Goal: Task Accomplishment & Management: Manage account settings

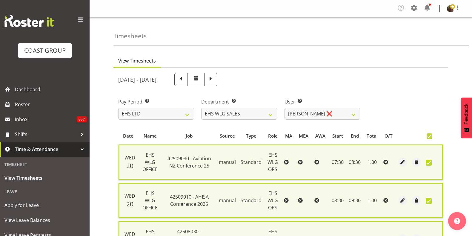
select select "7"
select select "44"
select select "10120"
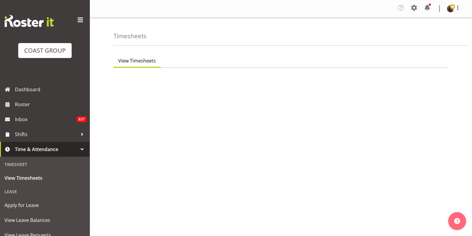
select select "7"
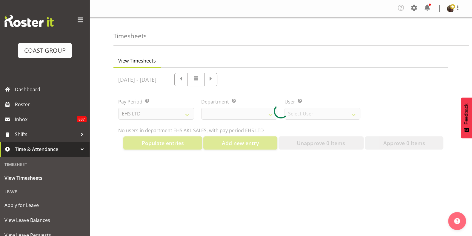
select select "40"
select select "1124"
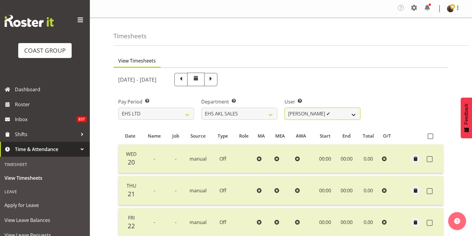
click at [314, 118] on select "[PERSON_NAME] ✔ [PERSON_NAME] ✔ [PERSON_NAME] ✔ [PERSON_NAME] ✔ [PERSON_NAME] ✔…" at bounding box center [323, 114] width 76 height 12
click at [248, 111] on select "EHS AKL CARPET EHS AKL DESIGNER EHS AKL SALES EHS CHC OPS EHS CHC SALES EHS WLG…" at bounding box center [239, 114] width 76 height 12
select select "44"
click at [201, 108] on select "EHS AKL CARPET EHS AKL DESIGNER EHS AKL SALES EHS CHC OPS EHS CHC SALES EHS WLG…" at bounding box center [239, 114] width 76 height 12
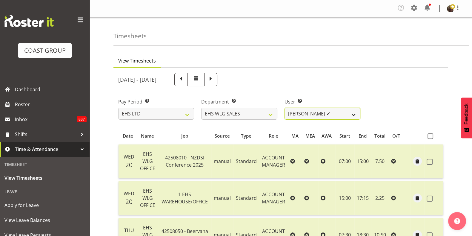
click at [338, 116] on select "[PERSON_NAME] ✔ [PERSON_NAME] ❌" at bounding box center [323, 114] width 76 height 12
select select "10120"
click at [285, 108] on select "[PERSON_NAME] ✔ [PERSON_NAME] ❌" at bounding box center [323, 114] width 76 height 12
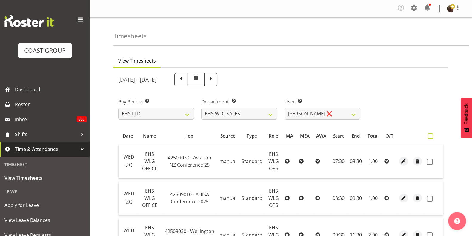
click at [430, 134] on span at bounding box center [431, 136] width 6 height 6
click at [430, 134] on input "checkbox" at bounding box center [430, 136] width 4 height 4
checkbox input "true"
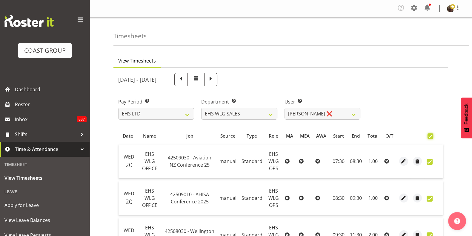
checkbox input "true"
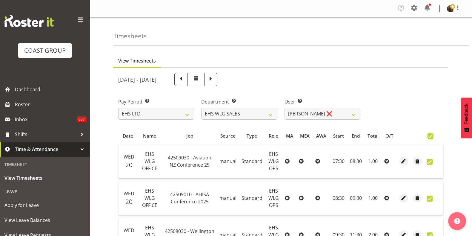
checkbox input "true"
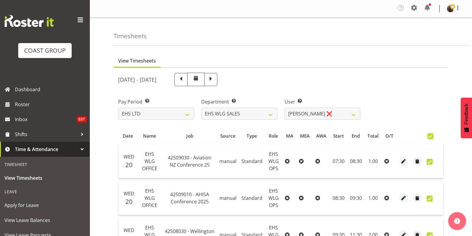
checkbox input "true"
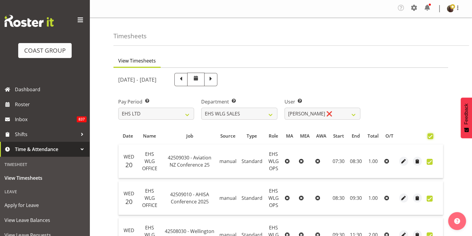
checkbox input "true"
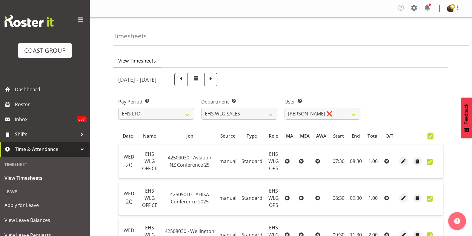
checkbox input "true"
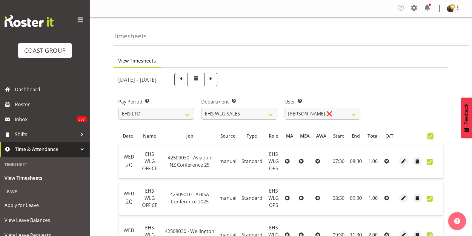
checkbox input "true"
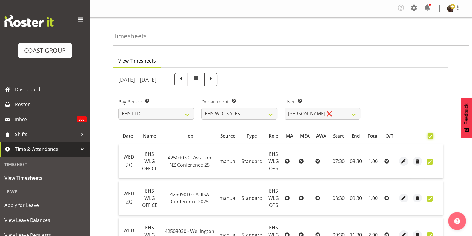
checkbox input "true"
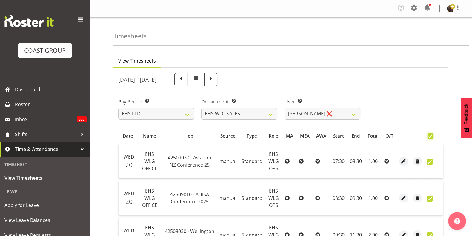
checkbox input "true"
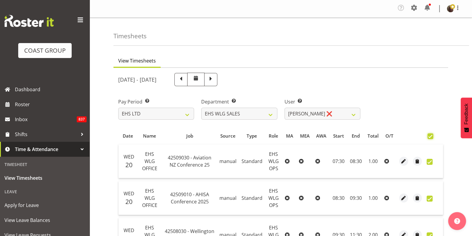
checkbox input "true"
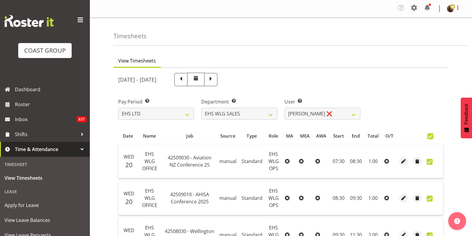
checkbox input "true"
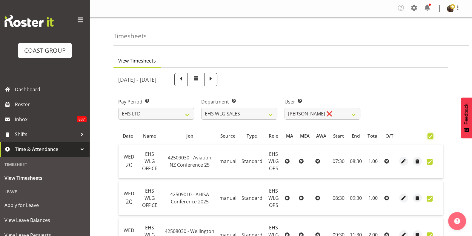
checkbox input "true"
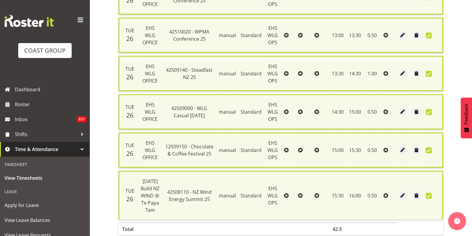
scroll to position [2063, 0]
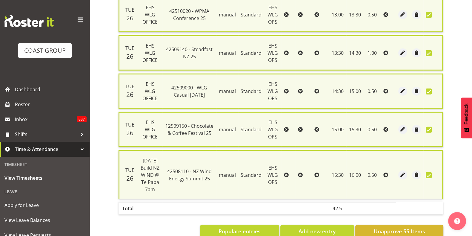
checkbox input "false"
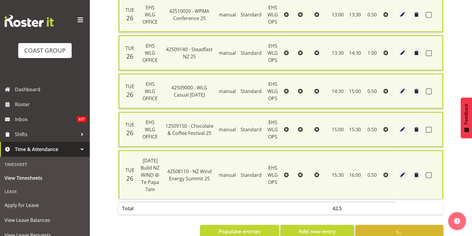
checkbox input "false"
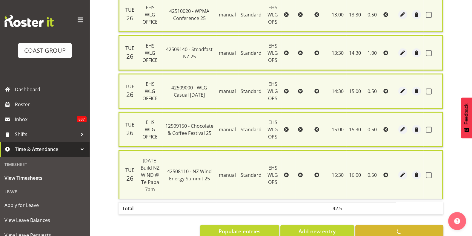
checkbox input "false"
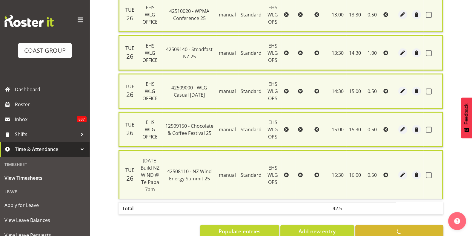
checkbox input "false"
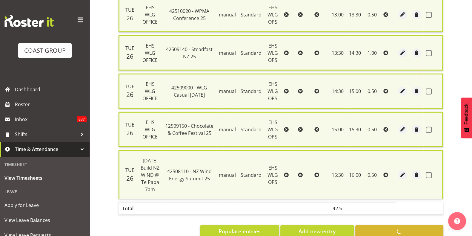
checkbox input "false"
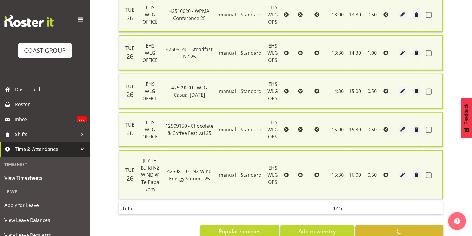
checkbox input "false"
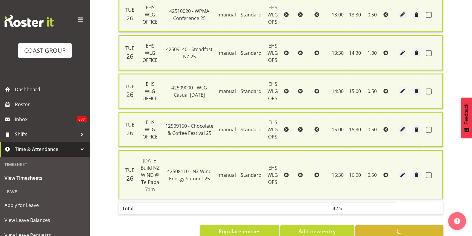
checkbox input "false"
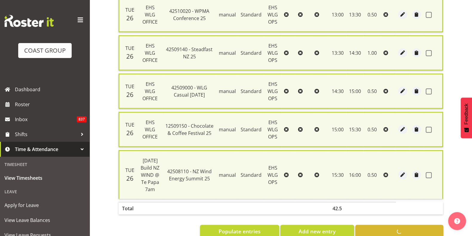
checkbox input "false"
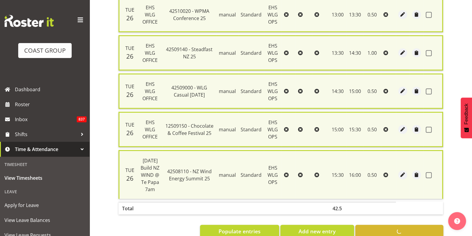
checkbox input "false"
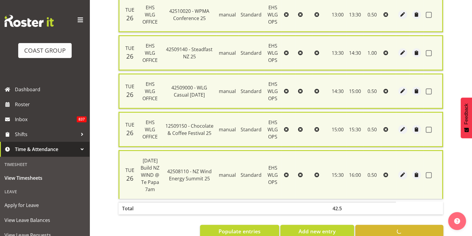
checkbox input "false"
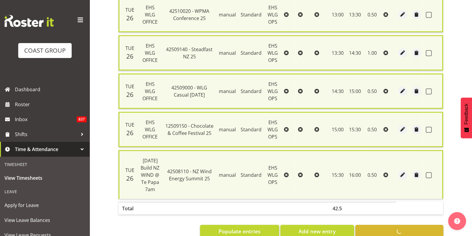
checkbox input "false"
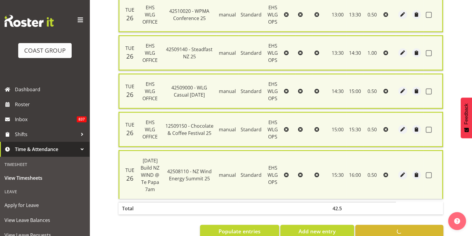
checkbox input "false"
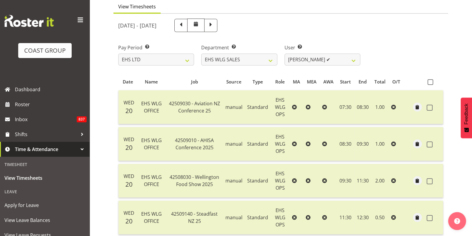
scroll to position [0, 0]
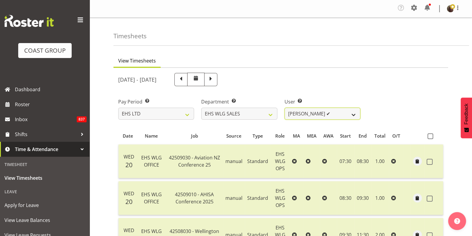
click at [301, 117] on select "[PERSON_NAME] ✔ [PERSON_NAME] ✔" at bounding box center [323, 114] width 76 height 12
click at [254, 116] on select "EHS AKL CARPET EHS AKL DESIGNER EHS AKL SALES EHS CHC OPS EHS CHC SALES EHS WLG…" at bounding box center [239, 114] width 76 height 12
select select "43"
click at [201, 108] on select "EHS AKL CARPET EHS AKL DESIGNER EHS AKL SALES EHS CHC OPS EHS CHC SALES EHS WLG…" at bounding box center [239, 114] width 76 height 12
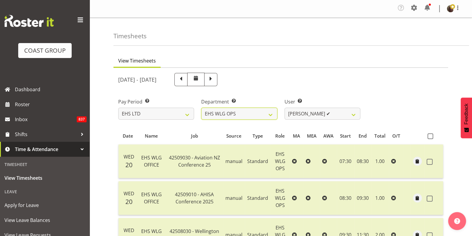
select select "1277"
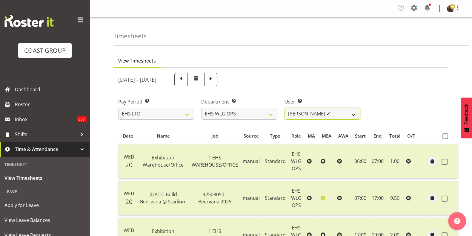
click at [333, 114] on select "[PERSON_NAME] ✔ [PERSON_NAME] ✔ [PERSON_NAME] ✔ [PERSON_NAME] ✔ [PERSON_NAME] ✔…" at bounding box center [323, 114] width 76 height 12
click at [265, 114] on select "EHS AKL CARPET EHS AKL DESIGNER EHS AKL SALES EHS CHC OPS EHS CHC SALES EHS WLG…" at bounding box center [239, 114] width 76 height 12
select select "35"
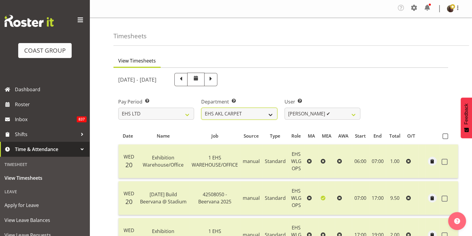
click at [201, 108] on select "EHS AKL CARPET EHS AKL DESIGNER EHS AKL SALES EHS CHC OPS EHS CHC SALES EHS WLG…" at bounding box center [239, 114] width 76 height 12
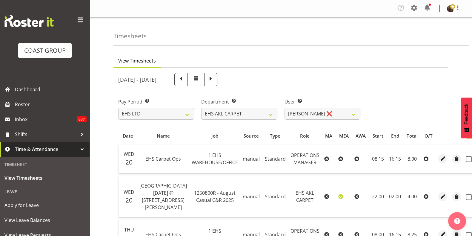
click at [467, 137] on span at bounding box center [470, 136] width 6 height 6
click at [467, 137] on input "checkbox" at bounding box center [469, 136] width 4 height 4
checkbox input "true"
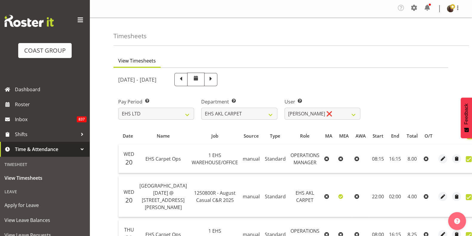
checkbox input "true"
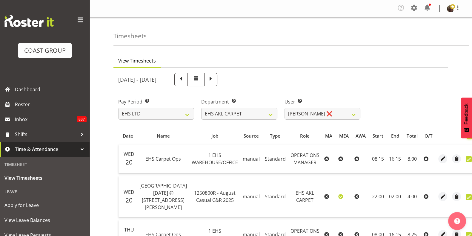
checkbox input "true"
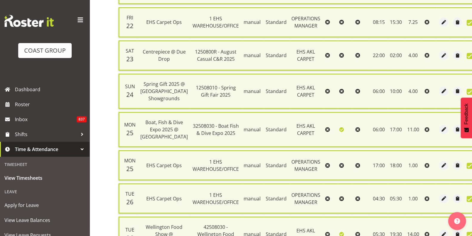
scroll to position [376, 0]
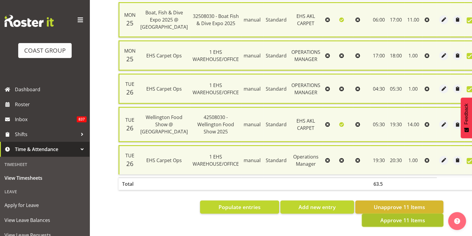
click at [399, 216] on span "Approve 11 Items" at bounding box center [402, 220] width 45 height 8
checkbox input "false"
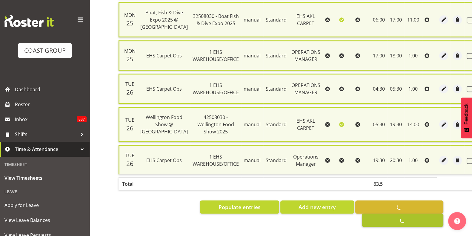
checkbox input "false"
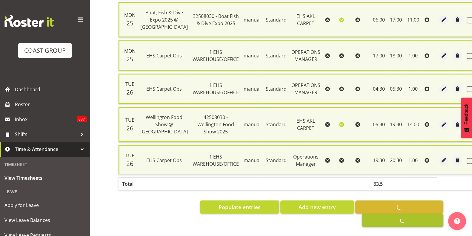
checkbox input "false"
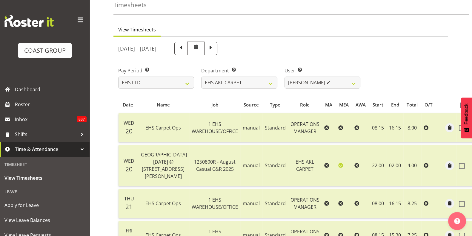
scroll to position [0, 0]
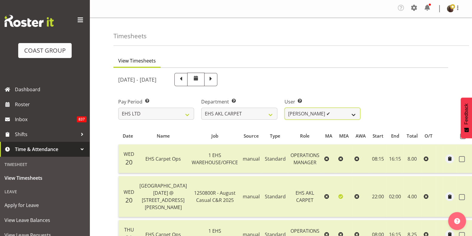
click at [309, 116] on select "[PERSON_NAME] ✔" at bounding box center [323, 114] width 76 height 12
click at [261, 114] on select "EHS AKL CARPET EHS AKL DESIGNER EHS AKL SALES EHS CHC OPS EHS CHC SALES EHS WLG…" at bounding box center [239, 114] width 76 height 12
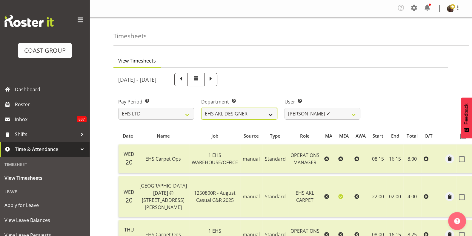
click at [201, 108] on select "EHS AKL CARPET EHS AKL DESIGNER EHS AKL SALES EHS CHC OPS EHS CHC SALES EHS WLG…" at bounding box center [239, 114] width 76 height 12
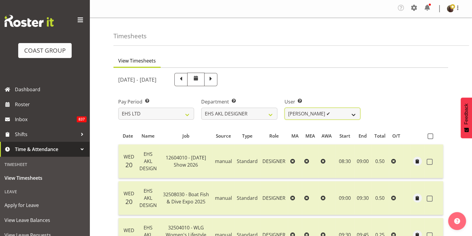
click at [318, 114] on select "[PERSON_NAME] ✔ [PERSON_NAME] ✔ [PERSON_NAME] ✔ [PERSON_NAME] ✔ [PERSON_NAME] ✔" at bounding box center [323, 114] width 76 height 12
click at [258, 110] on select "EHS AKL CARPET EHS AKL DESIGNER EHS AKL SALES EHS CHC OPS EHS CHC SALES EHS WLG…" at bounding box center [239, 114] width 76 height 12
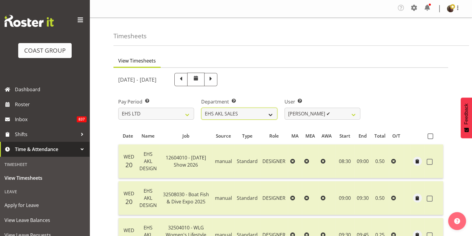
click at [201, 108] on select "EHS AKL CARPET EHS AKL DESIGNER EHS AKL SALES EHS CHC OPS EHS CHC SALES EHS WLG…" at bounding box center [239, 114] width 76 height 12
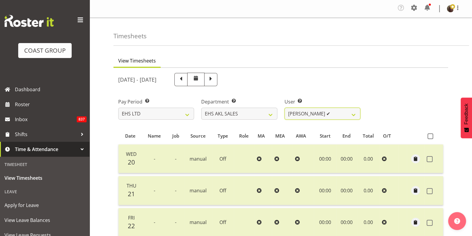
click at [321, 111] on select "[PERSON_NAME] ✔ [PERSON_NAME] ✔ [PERSON_NAME] ✔ [PERSON_NAME] ✔ [PERSON_NAME] ✔…" at bounding box center [323, 114] width 76 height 12
click at [263, 113] on select "EHS AKL CARPET EHS AKL DESIGNER EHS AKL SALES EHS CHC OPS EHS CHC SALES EHS WLG…" at bounding box center [239, 114] width 76 height 12
click at [201, 108] on select "EHS AKL CARPET EHS AKL DESIGNER EHS AKL SALES EHS CHC OPS EHS CHC SALES EHS WLG…" at bounding box center [239, 114] width 76 height 12
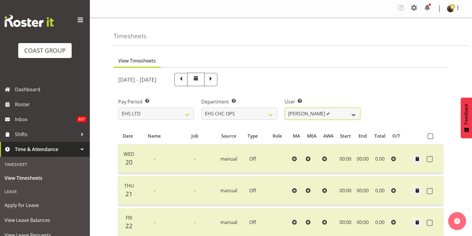
click at [303, 114] on select "[PERSON_NAME] ✔ [PERSON_NAME] ✔ [PERSON_NAME] ✔ [PERSON_NAME] ✔ [PERSON_NAME] ✔…" at bounding box center [323, 114] width 76 height 12
click at [263, 118] on select "EHS AKL CARPET EHS AKL DESIGNER EHS AKL SALES EHS CHC OPS EHS CHC SALES EHS WLG…" at bounding box center [239, 114] width 76 height 12
select select "42"
click at [201, 108] on select "EHS AKL CARPET EHS AKL DESIGNER EHS AKL SALES EHS CHC OPS EHS CHC SALES EHS WLG…" at bounding box center [239, 114] width 76 height 12
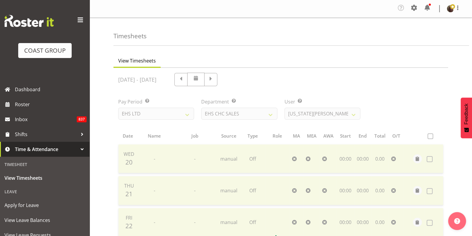
click at [317, 115] on div at bounding box center [281, 240] width 335 height 344
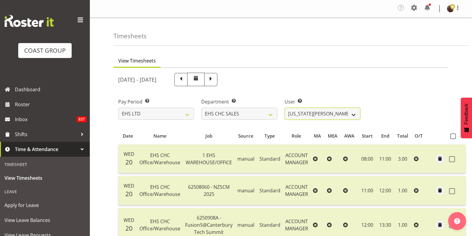
click at [317, 115] on select "[US_STATE][PERSON_NAME] ✔ [PERSON_NAME] ✔ [PERSON_NAME] ✔" at bounding box center [323, 114] width 76 height 12
click at [257, 111] on select "EHS AKL CARPET EHS AKL DESIGNER EHS AKL SALES EHS CHC OPS EHS CHC SALES EHS WLG…" at bounding box center [239, 114] width 76 height 12
click at [290, 86] on div "[DATE] - [DATE]" at bounding box center [239, 79] width 249 height 21
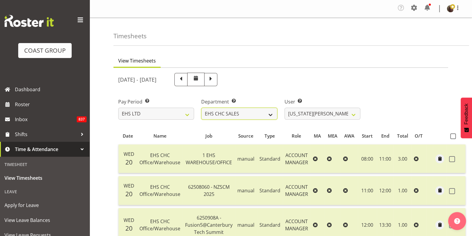
click at [246, 111] on select "EHS AKL CARPET EHS AKL DESIGNER EHS AKL SALES EHS CHC OPS EHS CHC SALES EHS WLG…" at bounding box center [239, 114] width 76 height 12
